Goal: Use online tool/utility: Utilize a website feature to perform a specific function

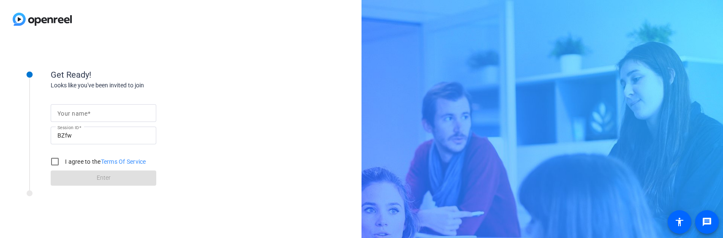
click at [79, 113] on mat-label "Your name" at bounding box center [72, 113] width 30 height 7
click at [79, 113] on input "Your name" at bounding box center [103, 113] width 92 height 10
type input "[PERSON_NAME]"
click at [51, 162] on input "I agree to the Terms Of Service" at bounding box center [54, 161] width 17 height 17
checkbox input "true"
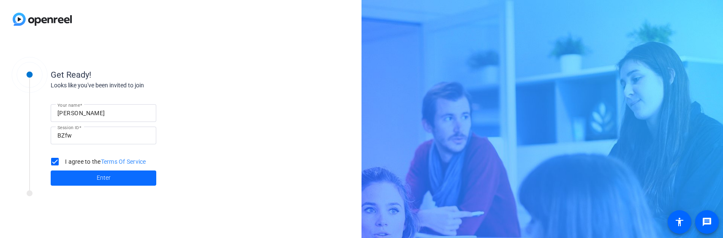
click at [64, 178] on span at bounding box center [104, 178] width 106 height 20
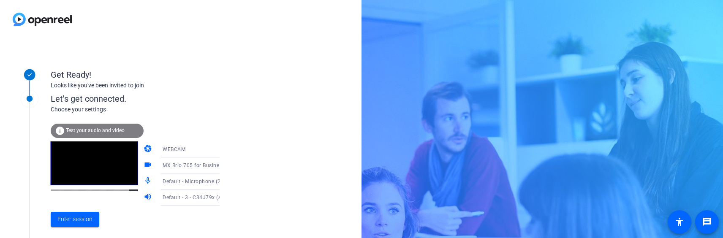
click at [223, 183] on icon at bounding box center [228, 181] width 10 height 10
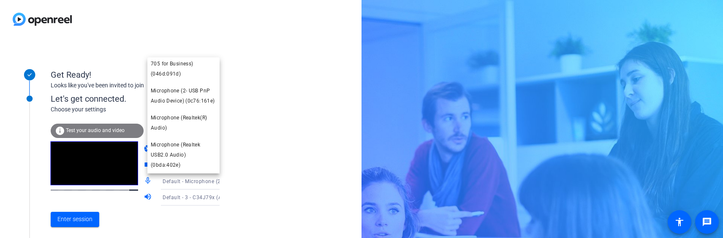
scroll to position [107, 0]
click at [184, 86] on span "Microphone (2- USB PnP Audio Device) (0c76:161e)" at bounding box center [183, 96] width 65 height 20
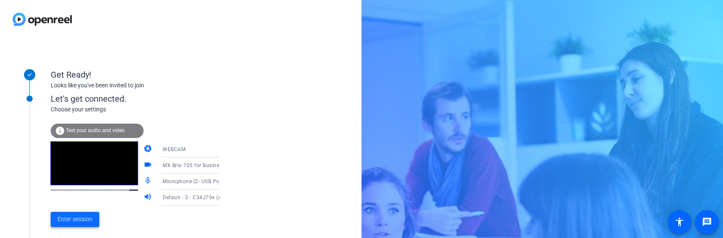
click at [87, 215] on span "Enter session" at bounding box center [74, 219] width 35 height 9
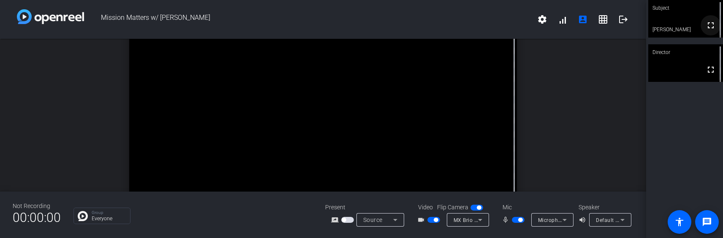
drag, startPoint x: 708, startPoint y: 28, endPoint x: 707, endPoint y: 73, distance: 44.8
click at [709, 28] on mat-icon "fullscreen" at bounding box center [710, 25] width 10 height 10
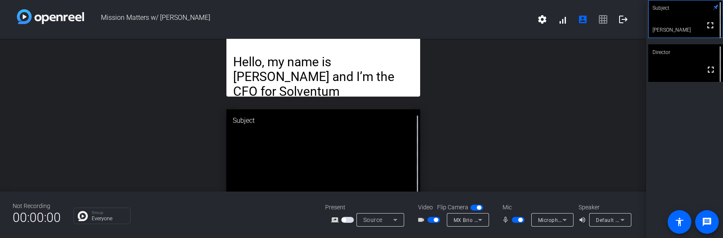
drag, startPoint x: 394, startPoint y: 63, endPoint x: 412, endPoint y: 46, distance: 24.5
click at [412, 46] on div "Hello, my name is [PERSON_NAME] and I’m the CFO for Solventum Well, to start I …" at bounding box center [323, 54] width 194 height 84
drag, startPoint x: 413, startPoint y: 92, endPoint x: 420, endPoint y: 96, distance: 7.7
click at [420, 96] on div "open_in_new Hello, my name is [PERSON_NAME] and I’m the CFO for Solventum Well,…" at bounding box center [323, 115] width 646 height 153
click at [262, 56] on p "Hello, my name is [PERSON_NAME] and I’m the CFO for Solventum" at bounding box center [323, 76] width 180 height 44
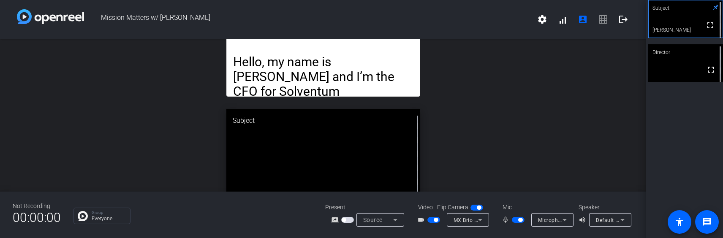
drag, startPoint x: 416, startPoint y: 41, endPoint x: 433, endPoint y: 32, distance: 19.4
click at [433, 32] on div "Mission Matters w/ [PERSON_NAME] settings signal_cellular_alt account_box grid_…" at bounding box center [323, 119] width 646 height 238
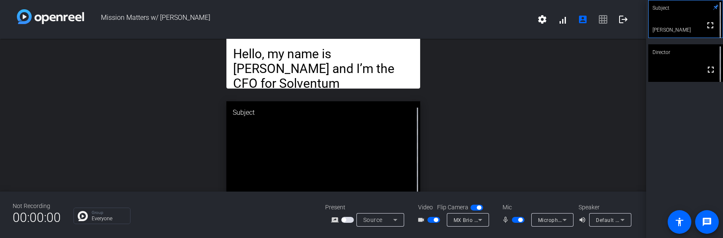
scroll to position [0, 0]
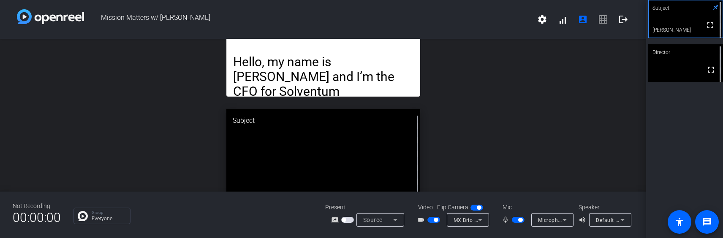
drag, startPoint x: 384, startPoint y: 59, endPoint x: 376, endPoint y: 59, distance: 8.0
click at [384, 59] on p "Hello, my name is [PERSON_NAME] and I’m the CFO for Solventum" at bounding box center [323, 76] width 180 height 44
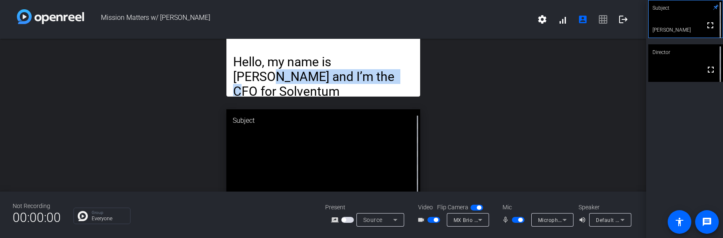
drag, startPoint x: 355, startPoint y: 84, endPoint x: 406, endPoint y: 54, distance: 58.8
click at [406, 54] on p "Hello, my name is [PERSON_NAME] and I’m the CFO for Solventum" at bounding box center [323, 76] width 180 height 44
drag, startPoint x: 406, startPoint y: 54, endPoint x: 405, endPoint y: 64, distance: 9.3
click at [405, 64] on p "Hello, my name is [PERSON_NAME] and I’m the CFO for Solventum" at bounding box center [323, 76] width 180 height 44
drag, startPoint x: 403, startPoint y: 83, endPoint x: 407, endPoint y: 67, distance: 16.7
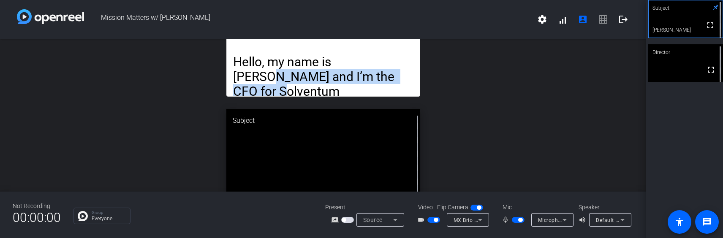
click at [407, 67] on p "Hello, my name is [PERSON_NAME] and I’m the CFO for Solventum" at bounding box center [323, 76] width 180 height 44
drag, startPoint x: 407, startPoint y: 67, endPoint x: 405, endPoint y: 78, distance: 11.2
click at [405, 78] on p "Hello, my name is [PERSON_NAME] and I’m the CFO for Solventum" at bounding box center [323, 76] width 180 height 44
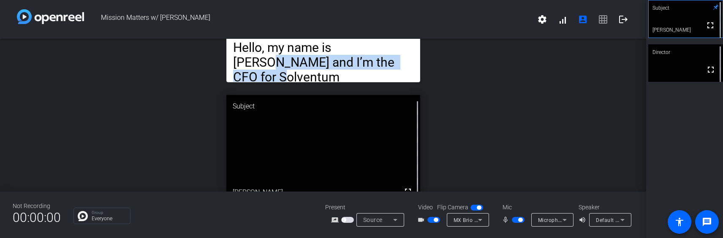
scroll to position [26, 0]
